Goal: Task Accomplishment & Management: Use online tool/utility

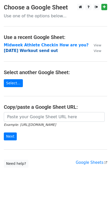
click at [12, 51] on strong "[DATE] Workout send out" at bounding box center [31, 50] width 54 height 5
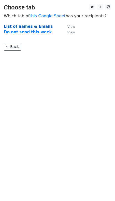
click at [14, 26] on strong "List of names & Emails" at bounding box center [28, 26] width 49 height 5
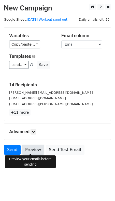
click at [29, 147] on link "Preview" at bounding box center [33, 150] width 22 height 10
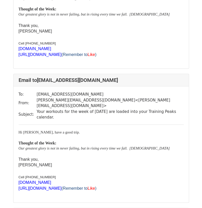
scroll to position [95, 0]
